Goal: Task Accomplishment & Management: Use online tool/utility

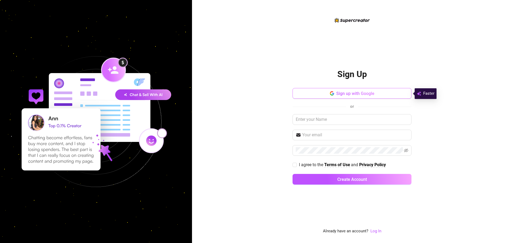
click at [366, 95] on span "Sign up with Google" at bounding box center [355, 93] width 38 height 5
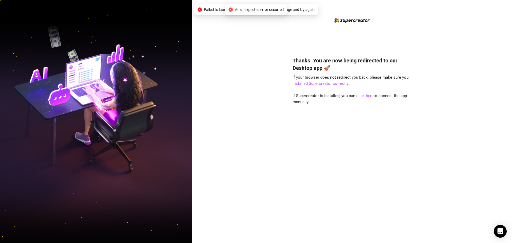
click at [231, 9] on icon "close-circle" at bounding box center [231, 9] width 4 height 4
drag, startPoint x: 221, startPoint y: 7, endPoint x: 329, endPoint y: 21, distance: 109.8
click at [329, 21] on div "Thanks. You are now being redirected to our Desktop app 🚀 If your browser does …" at bounding box center [352, 121] width 320 height 243
click at [301, 21] on div "Thanks. You are now being redirected to our Desktop app 🚀 If your browser does …" at bounding box center [352, 125] width 119 height 217
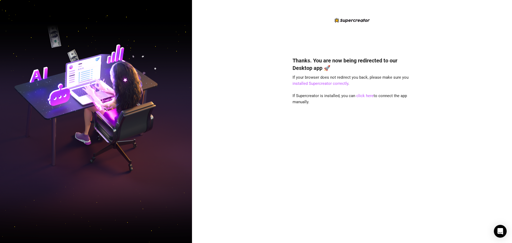
click at [269, 84] on div "Thanks. You are now being redirected to our Desktop app 🚀 If your browser does …" at bounding box center [352, 121] width 320 height 243
click at [359, 96] on link "click here" at bounding box center [364, 95] width 17 height 5
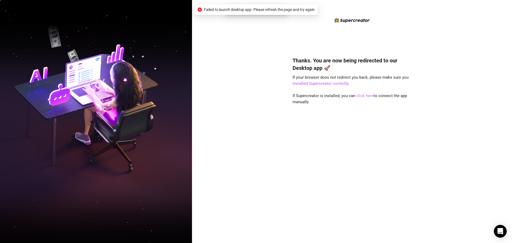
click at [359, 96] on link "click here" at bounding box center [364, 95] width 17 height 5
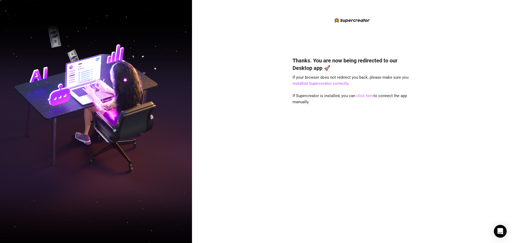
click at [359, 96] on link "click here" at bounding box center [364, 95] width 17 height 5
